Goal: Task Accomplishment & Management: Manage account settings

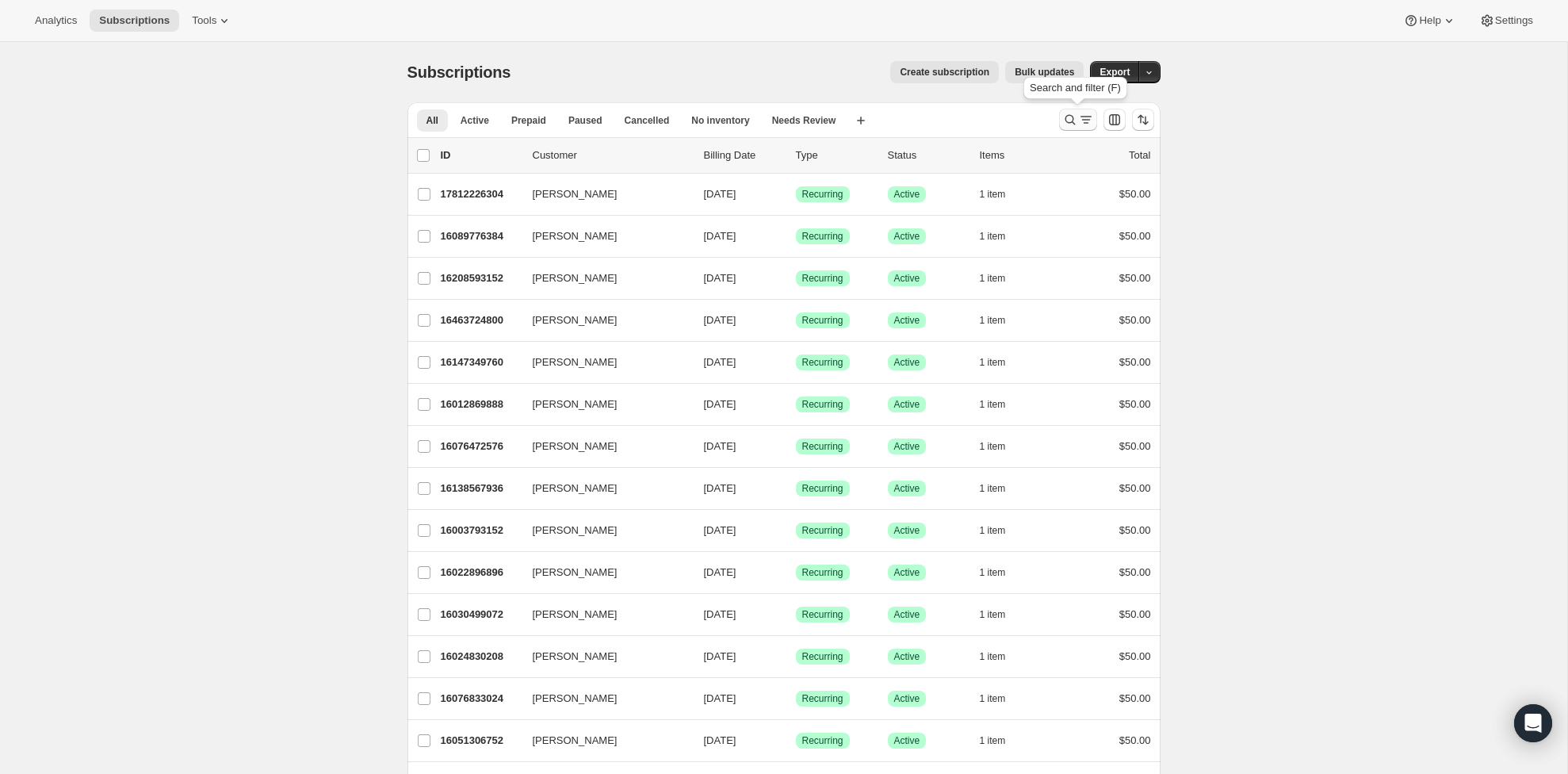
click at [1062, 118] on icon "Search and filter results" at bounding box center [1070, 119] width 16 height 16
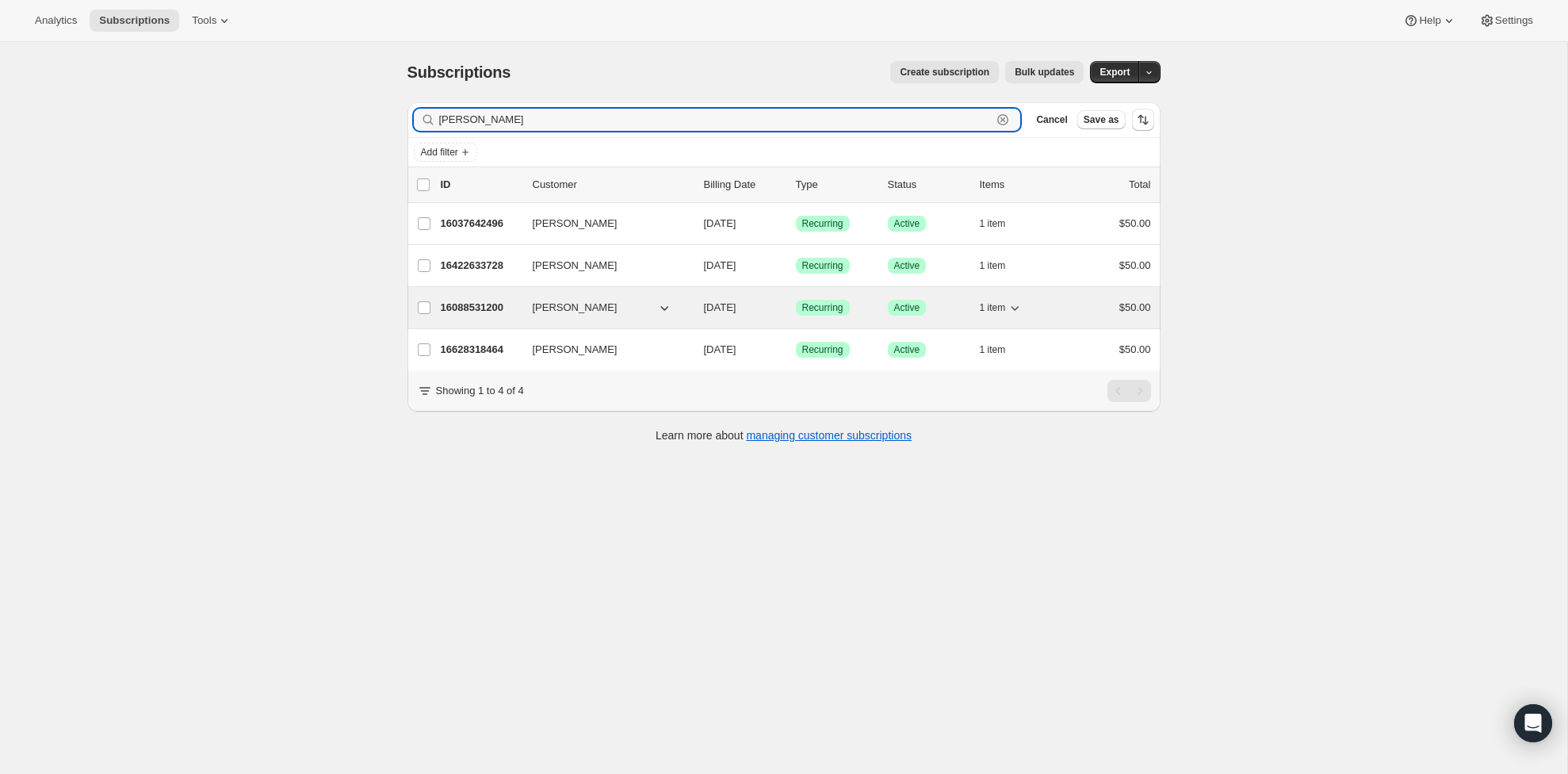
type input "zack"
click at [496, 302] on p "16088531200" at bounding box center [480, 308] width 79 height 16
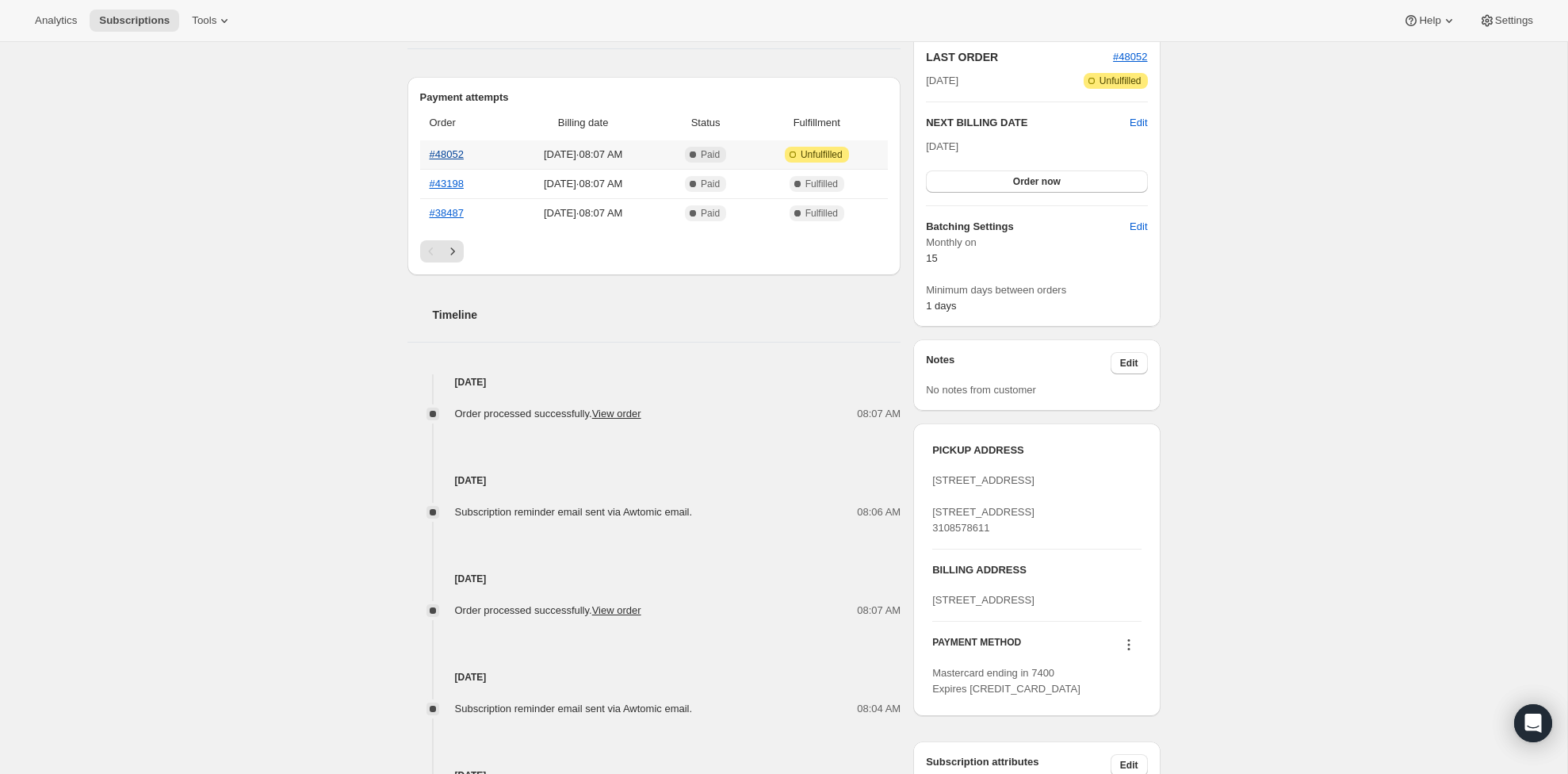
scroll to position [349, 0]
click at [446, 156] on link "#48052" at bounding box center [447, 155] width 34 height 12
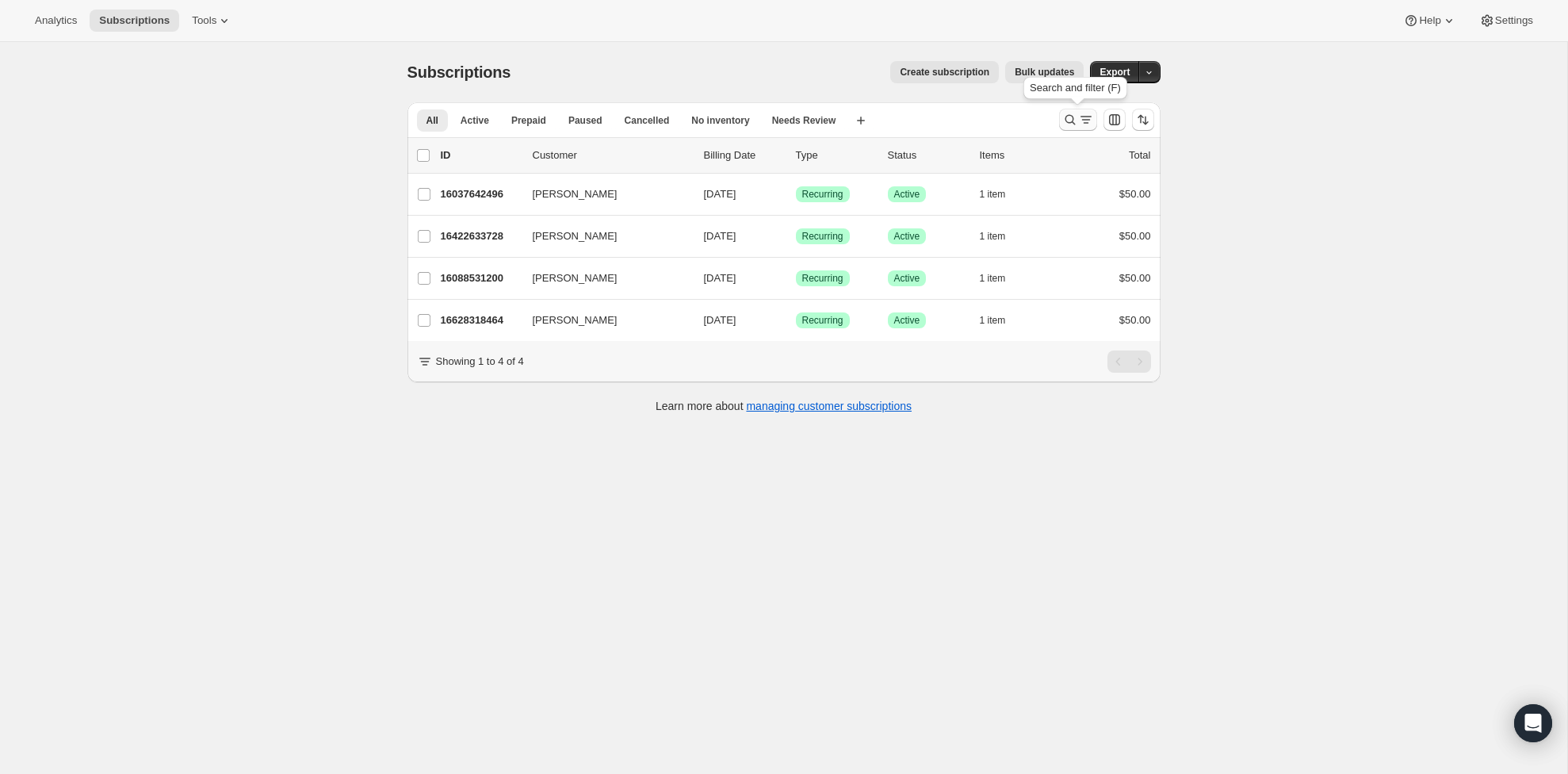
click at [1075, 120] on icon "Search and filter results" at bounding box center [1070, 119] width 16 height 16
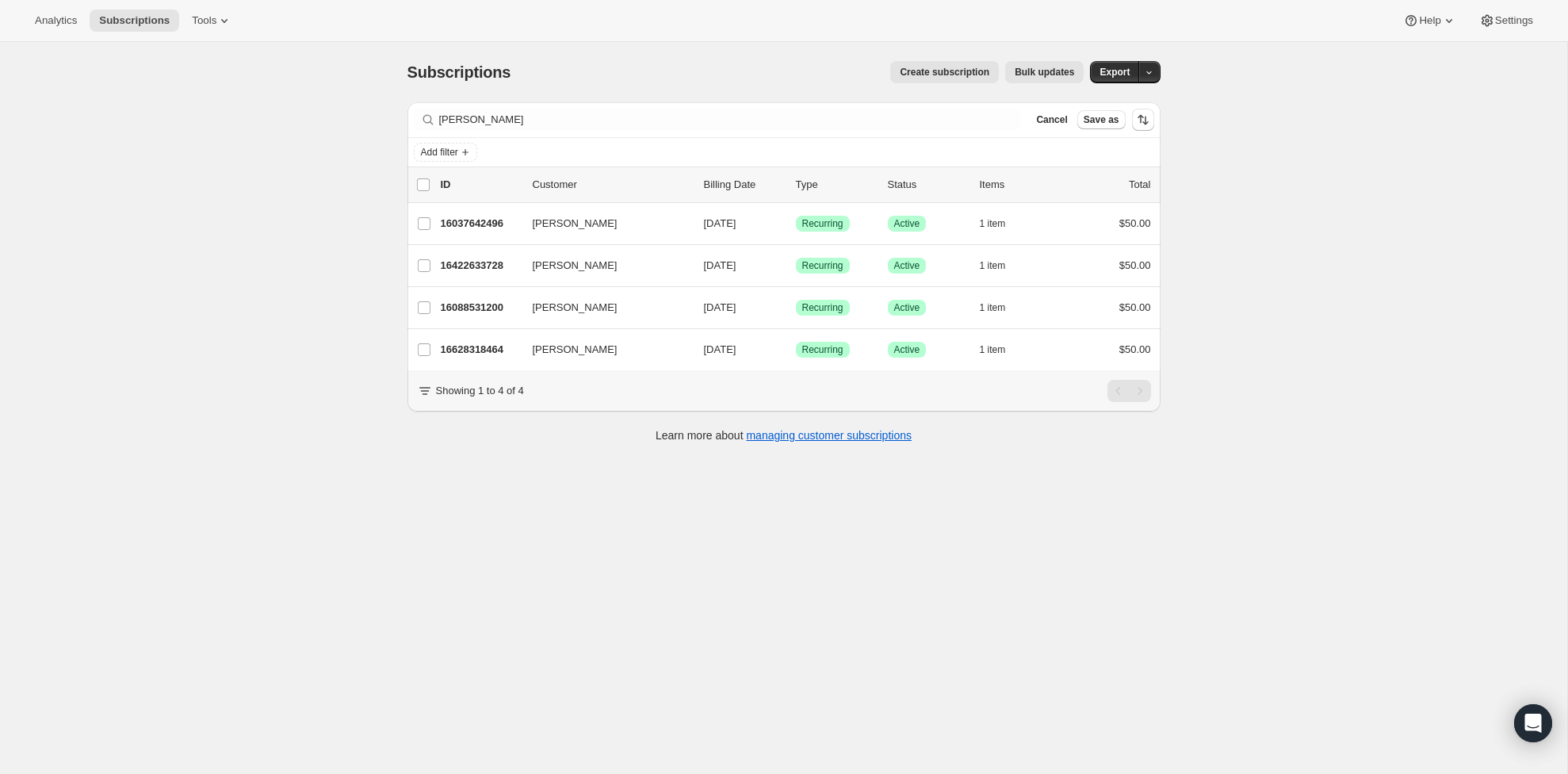
click at [1003, 119] on div "zack Clear" at bounding box center [717, 119] width 607 height 22
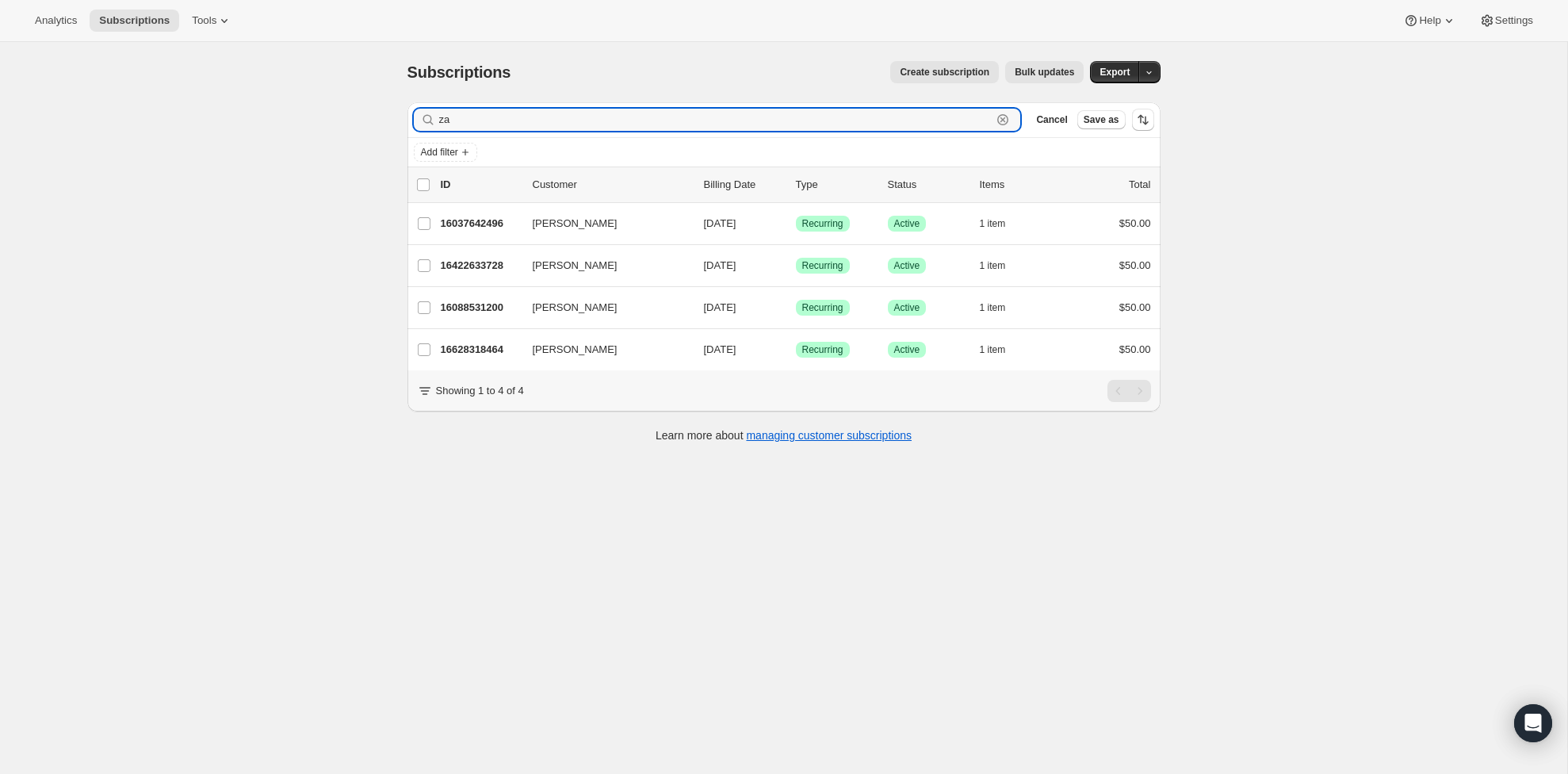
type input "z"
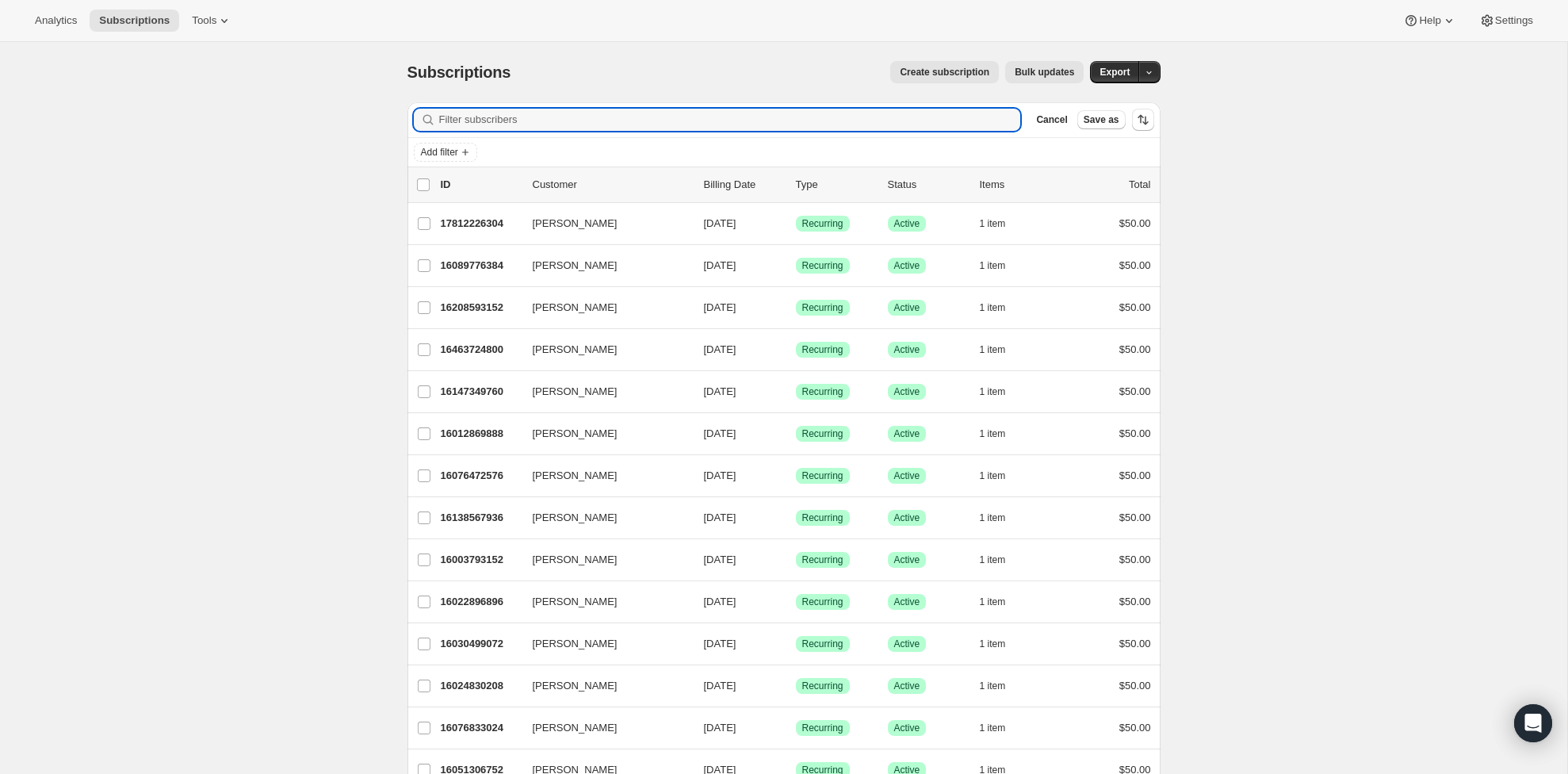
scroll to position [10, 0]
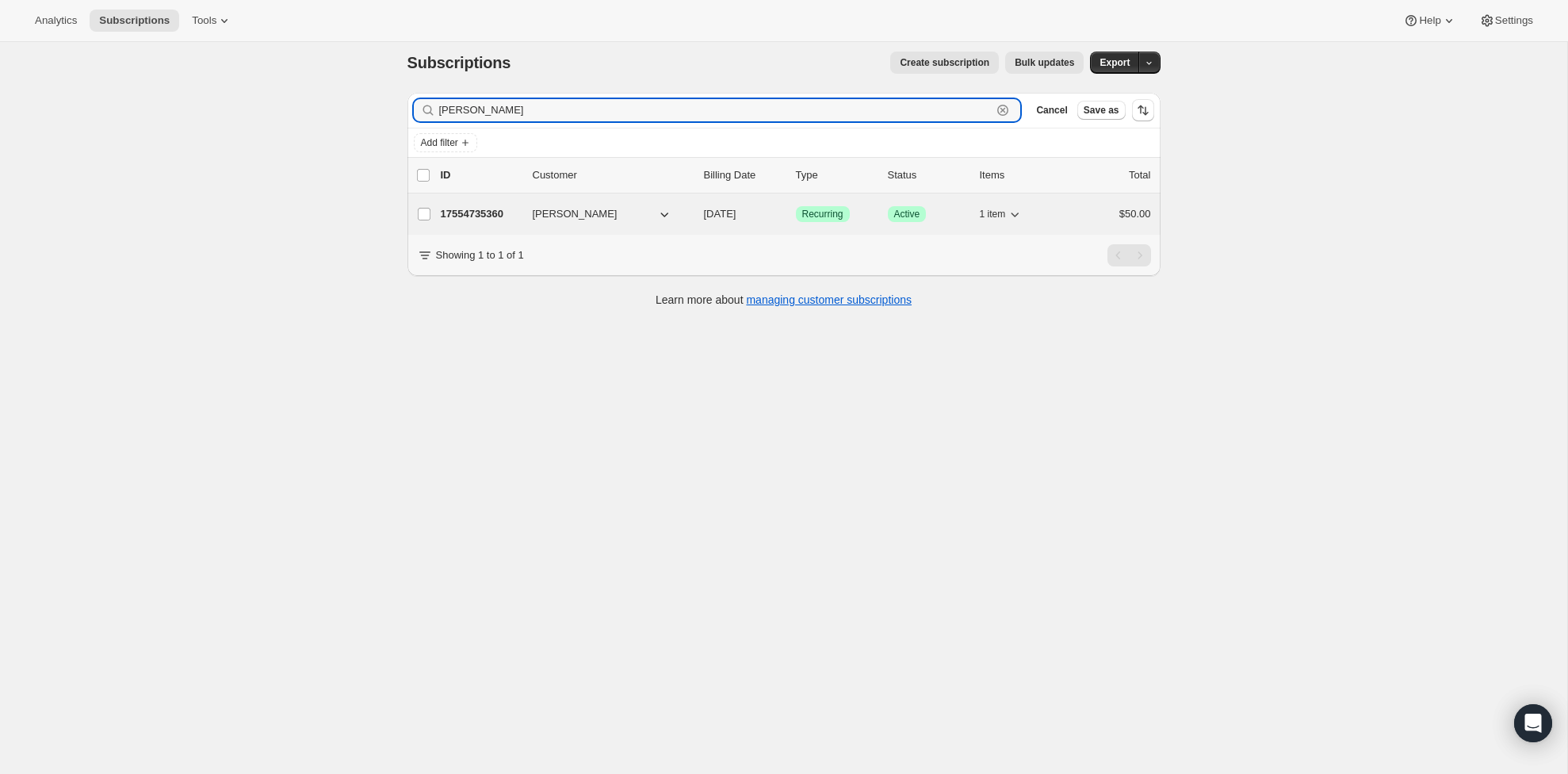
type input "Katie jones"
click at [455, 217] on p "17554735360" at bounding box center [480, 214] width 79 height 16
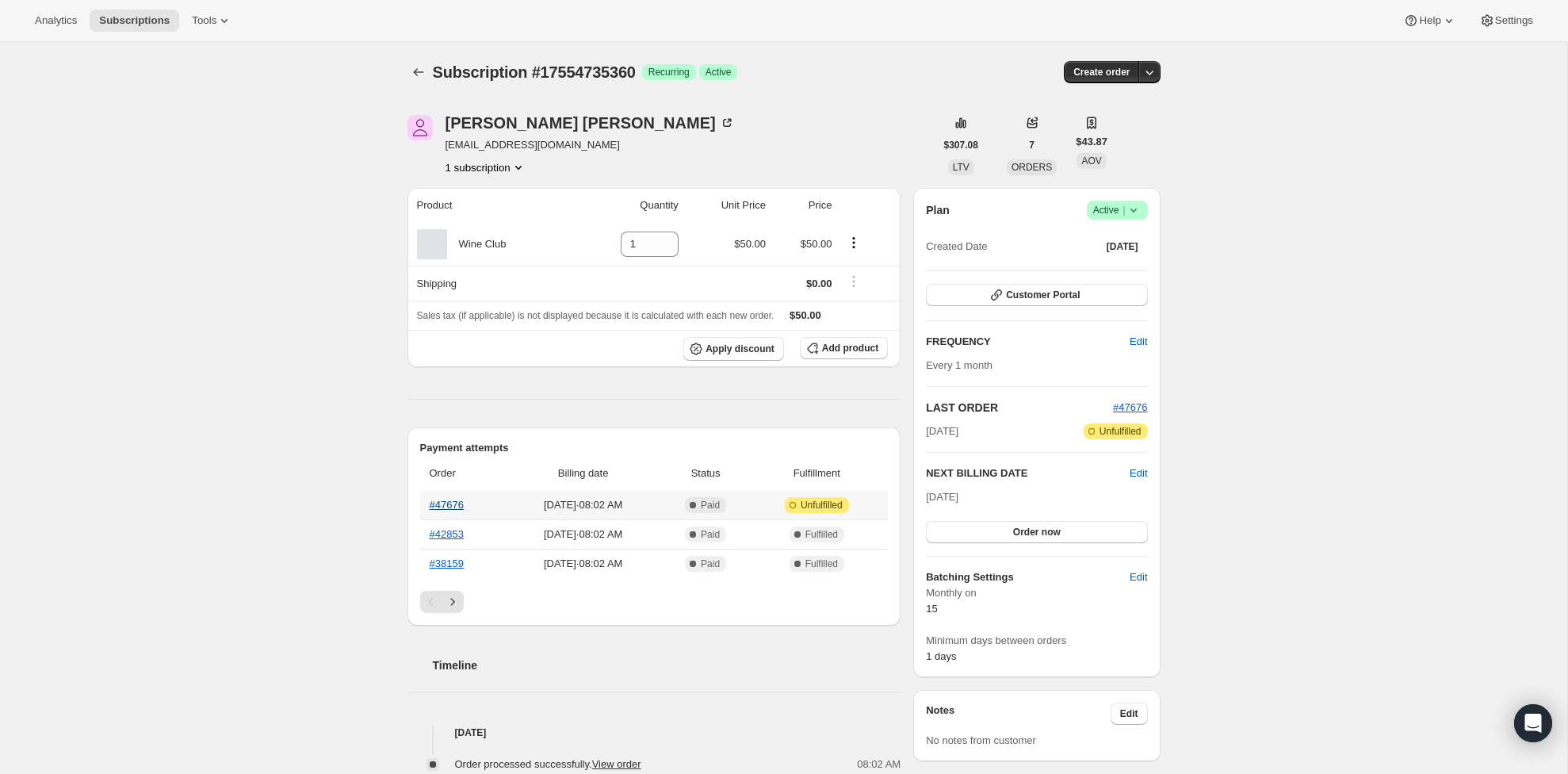
click at [452, 499] on link "#47676" at bounding box center [447, 504] width 34 height 12
